Goal: Task Accomplishment & Management: Manage account settings

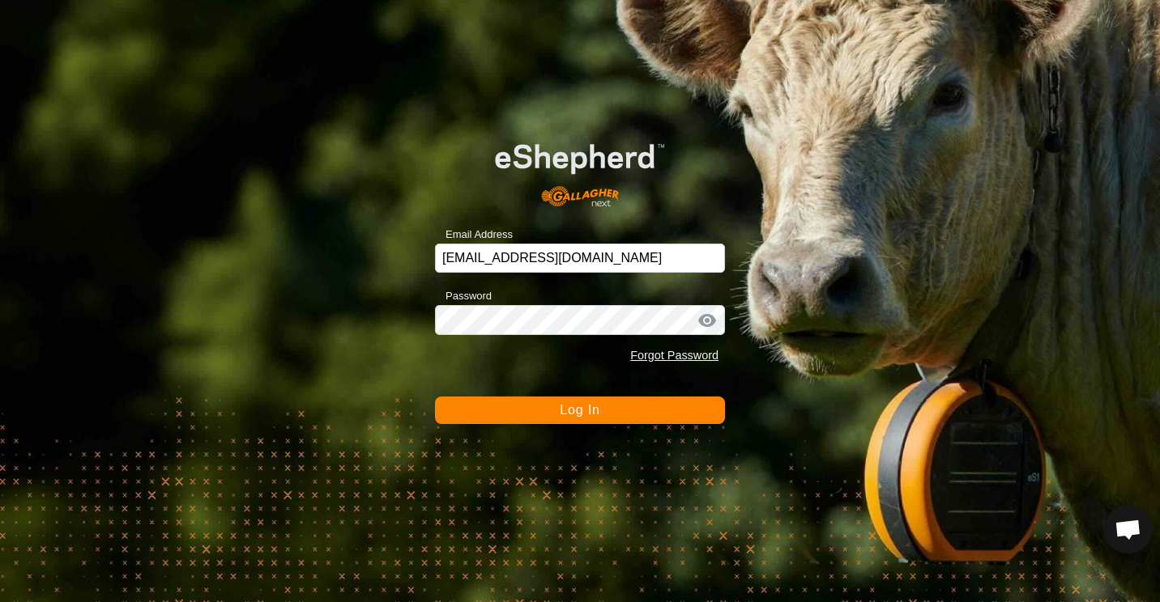
click at [565, 410] on span "Log In" at bounding box center [580, 410] width 40 height 14
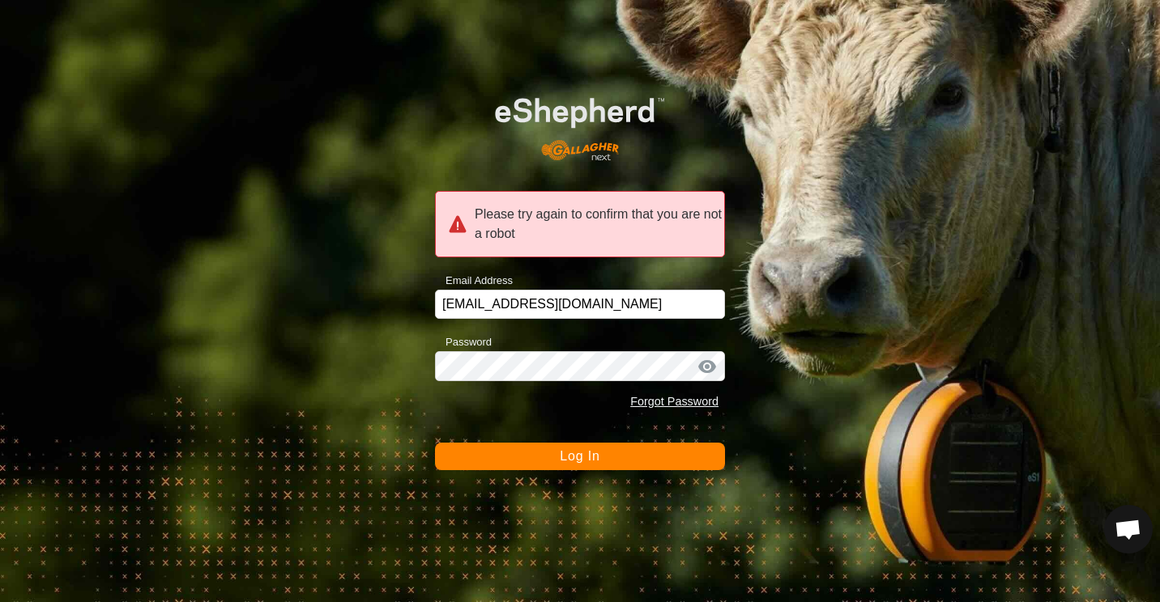
click at [556, 455] on button "Log In" at bounding box center [580, 457] width 290 height 28
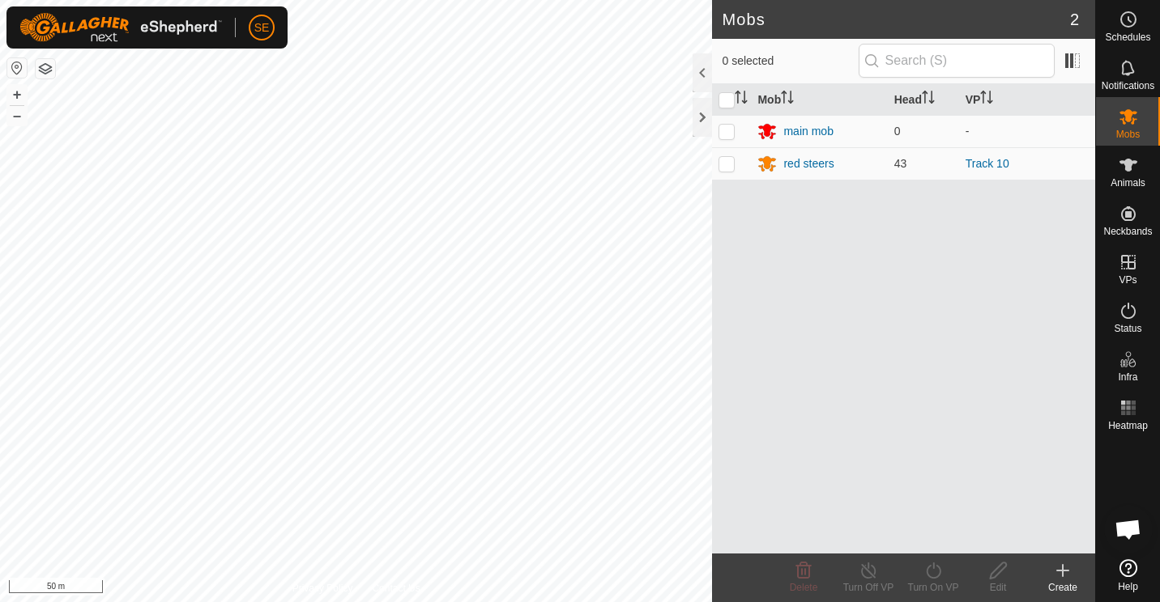
click at [729, 458] on div "Mobs 2 0 selected Mob Head VP main mob 0 - red steers 43 Track 10 Delete Turn O…" at bounding box center [547, 301] width 1095 height 602
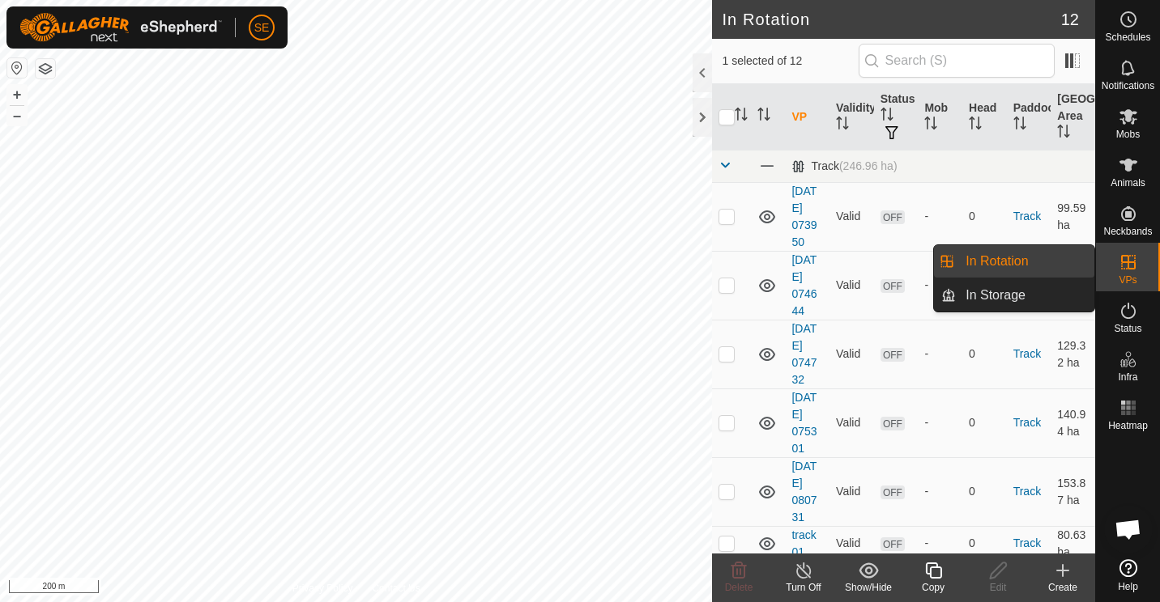
click at [990, 270] on link "In Rotation" at bounding box center [1025, 261] width 138 height 32
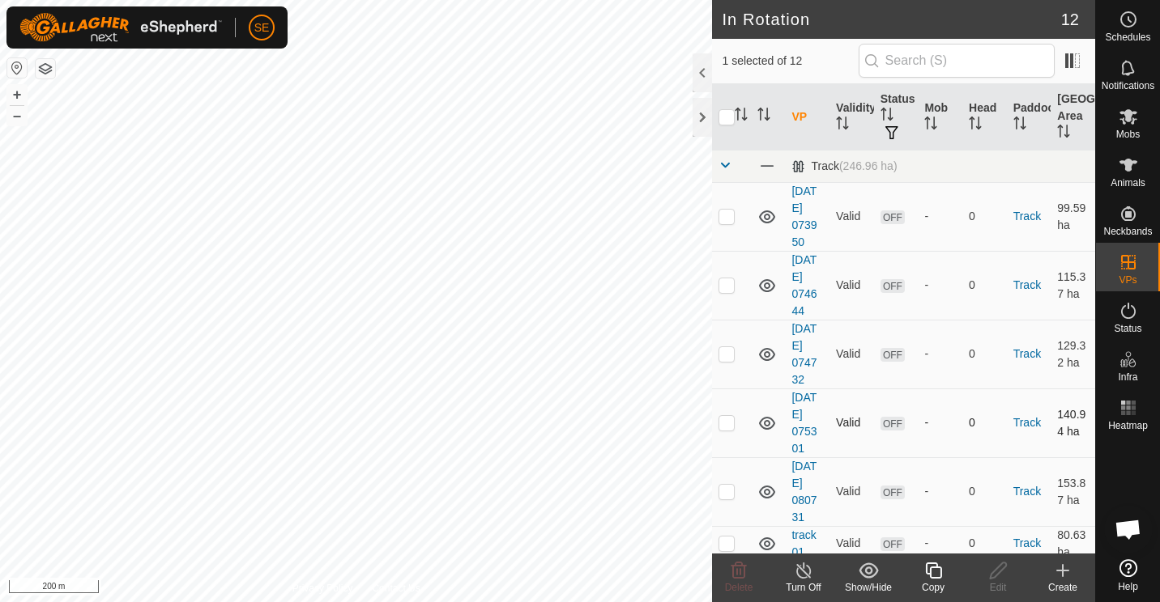
scroll to position [301, 0]
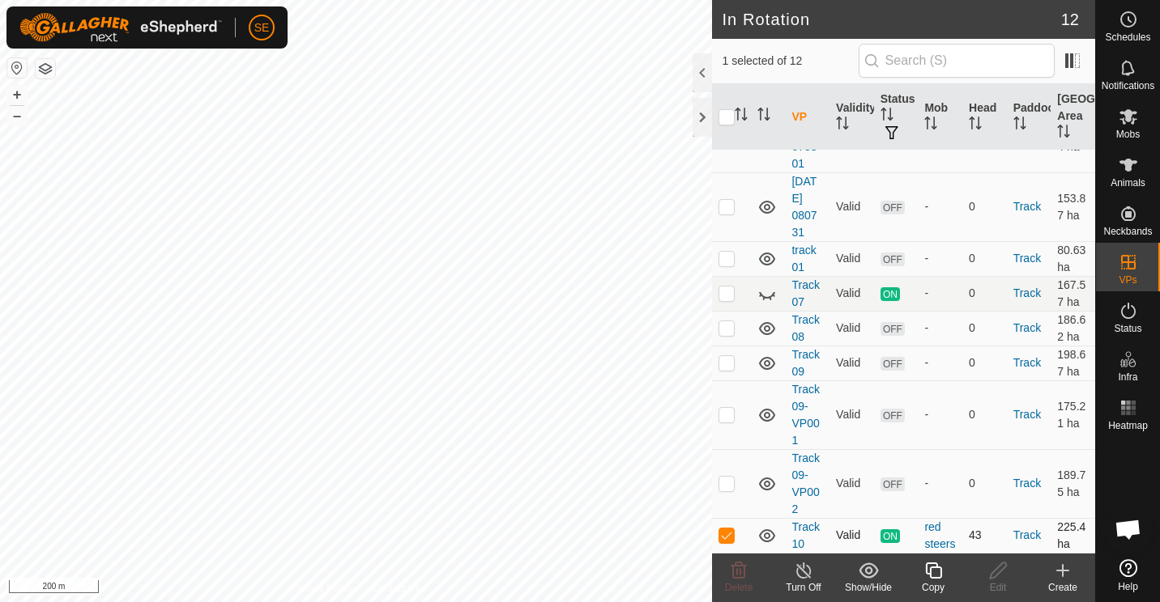
click at [728, 529] on p-checkbox at bounding box center [726, 535] width 16 height 13
checkbox input "false"
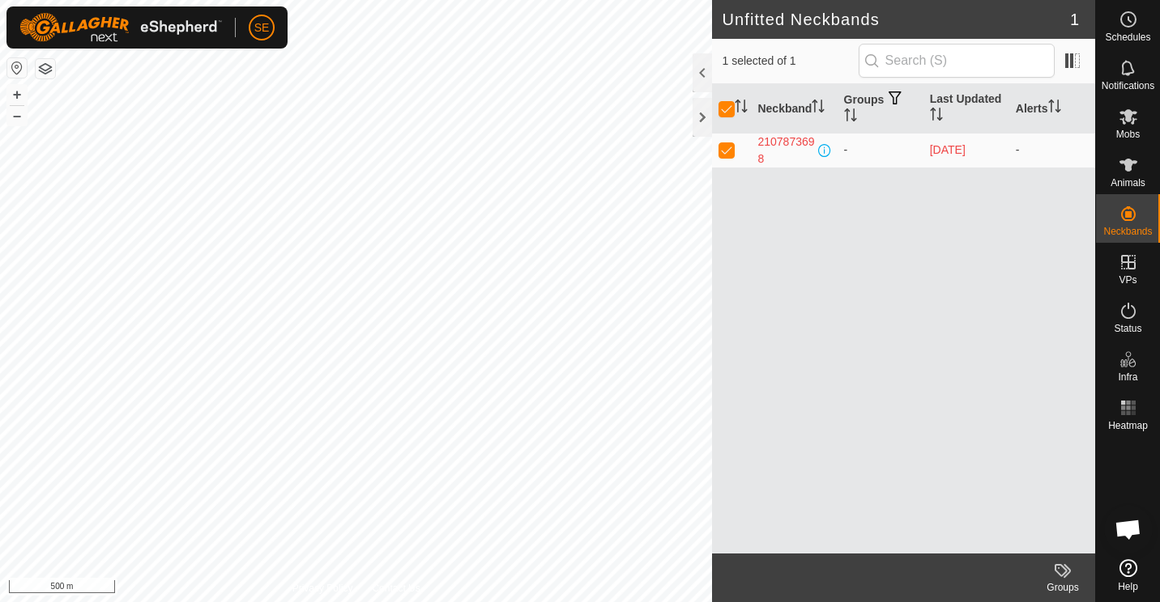
click at [1062, 568] on icon at bounding box center [1062, 570] width 19 height 19
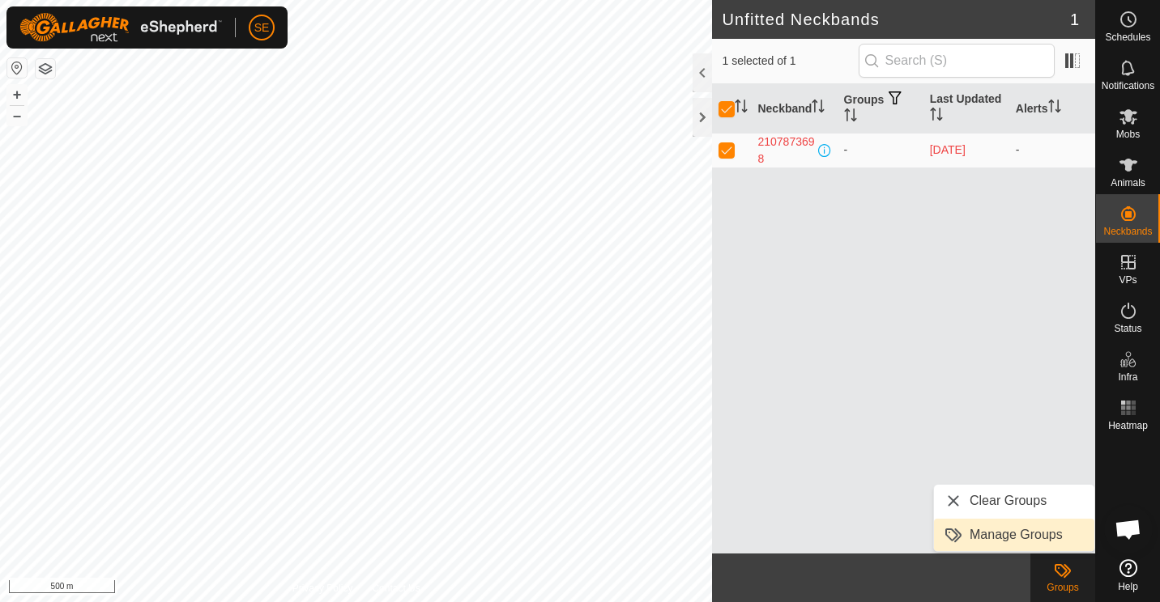
click at [998, 529] on link "Manage Groups" at bounding box center [1014, 535] width 160 height 32
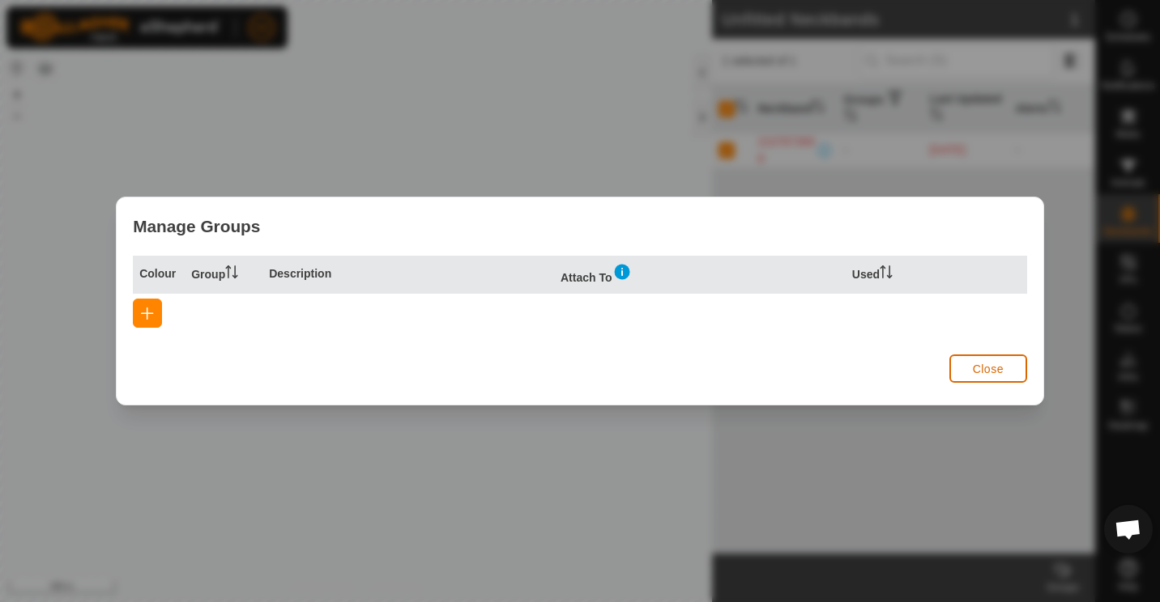
click at [980, 373] on span "Close" at bounding box center [988, 369] width 31 height 13
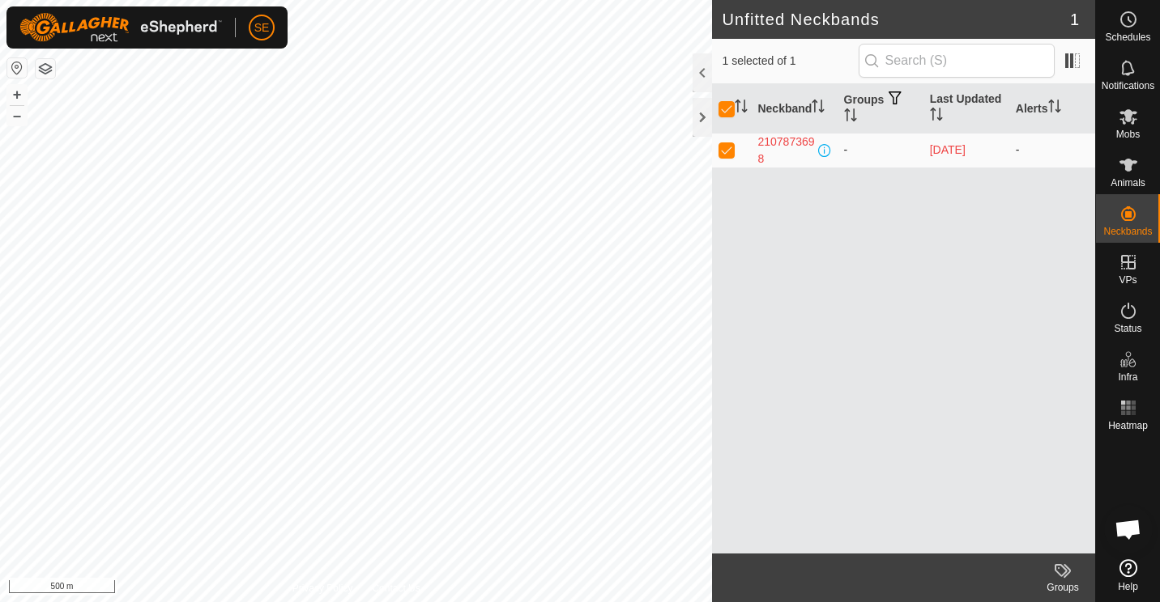
click at [725, 144] on p-checkbox at bounding box center [726, 149] width 16 height 13
checkbox input "false"
click at [725, 144] on p-checkbox at bounding box center [726, 149] width 16 height 13
checkbox input "true"
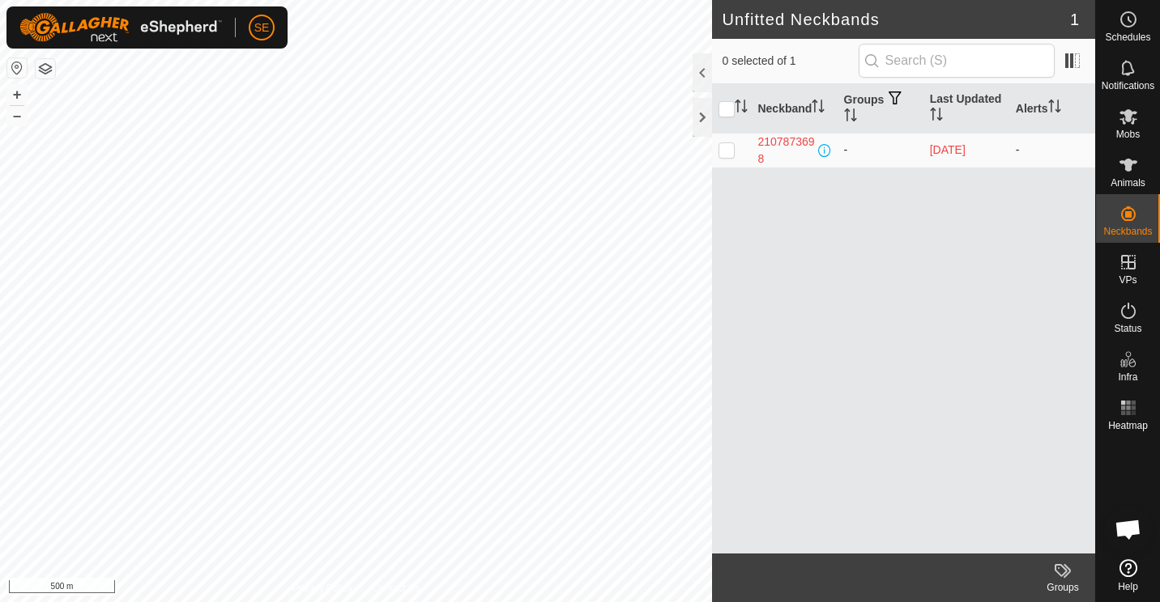
checkbox input "true"
click at [699, 111] on div at bounding box center [701, 117] width 19 height 39
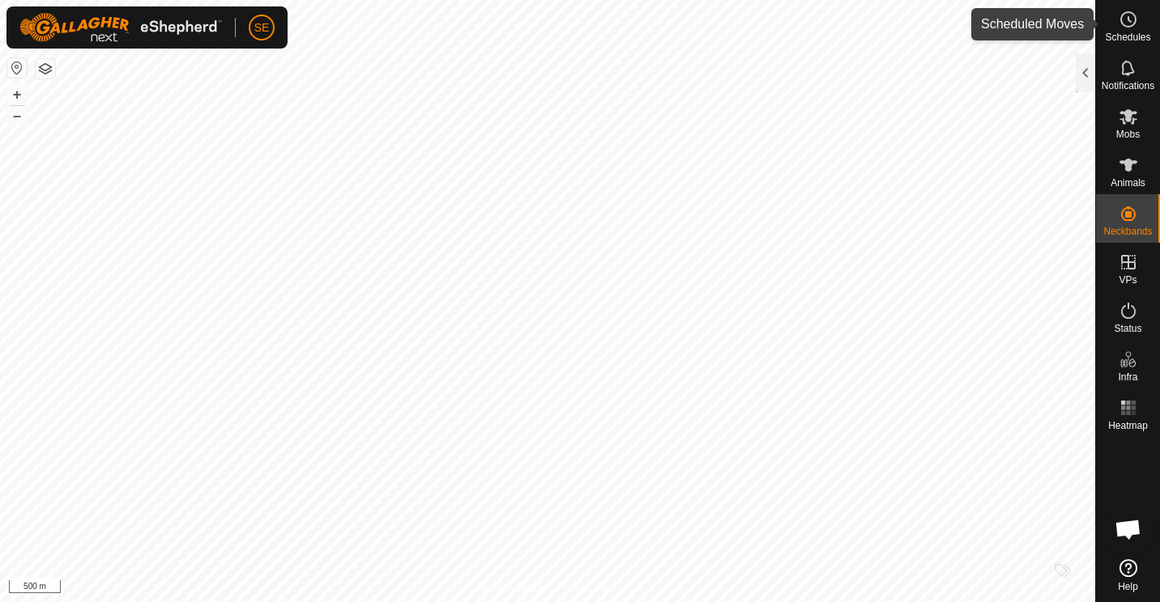
click at [1126, 26] on circle at bounding box center [1128, 19] width 15 height 15
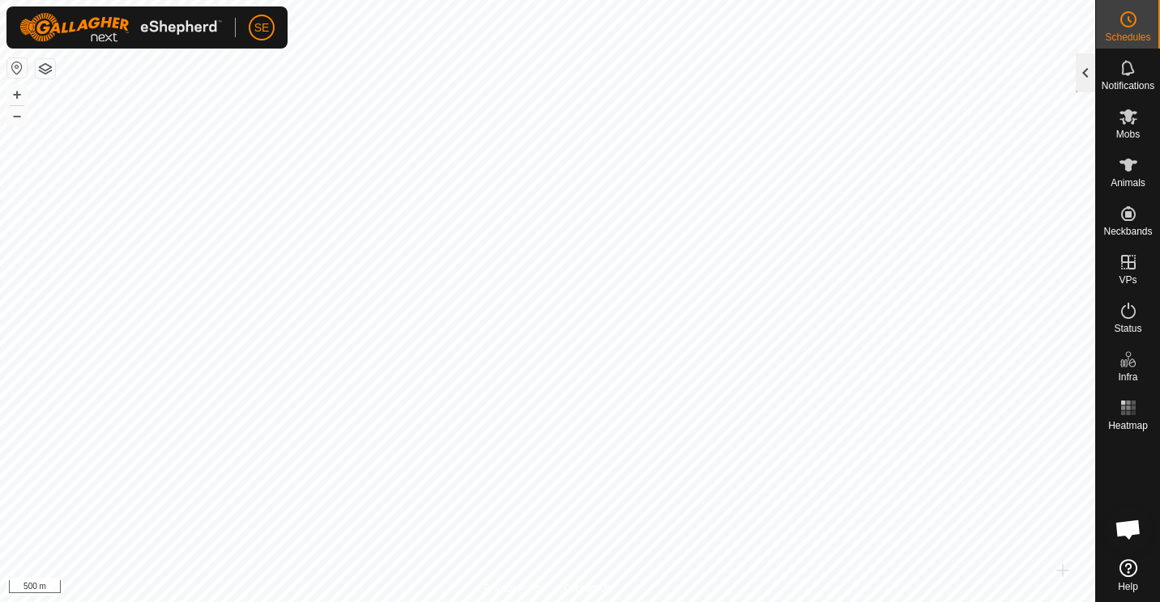
click at [1088, 71] on div at bounding box center [1084, 72] width 19 height 39
